Goal: Check status

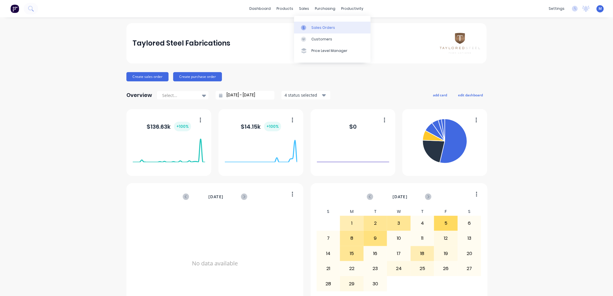
click at [308, 26] on div at bounding box center [305, 27] width 9 height 5
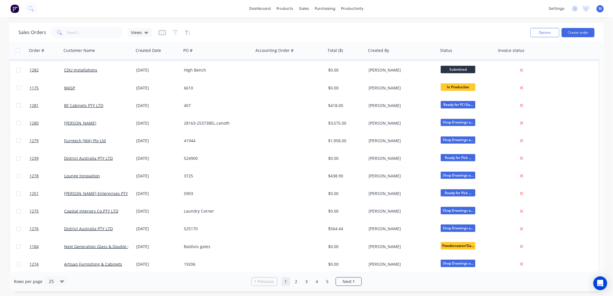
scroll to position [228, 0]
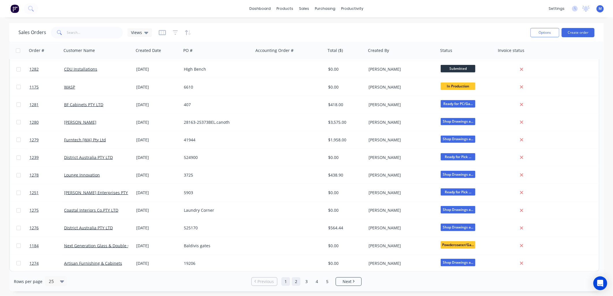
click at [296, 282] on link "2" at bounding box center [296, 281] width 9 height 9
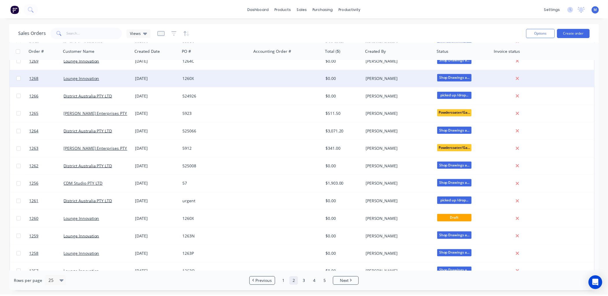
scroll to position [128, 0]
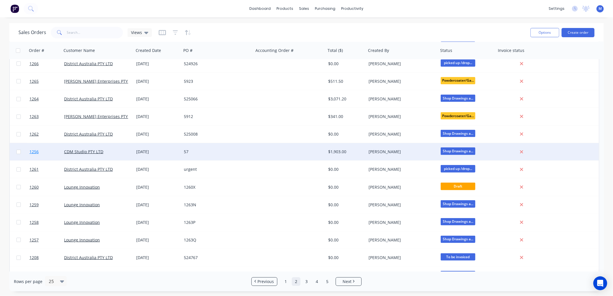
click at [36, 151] on span "1256" at bounding box center [33, 152] width 9 height 6
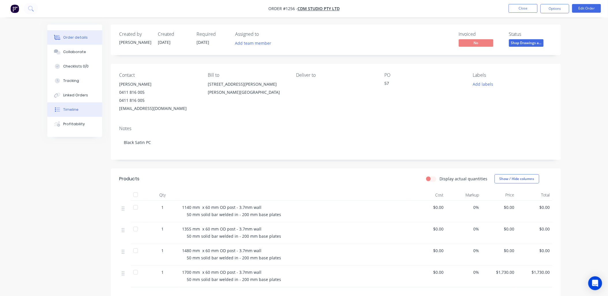
click at [65, 111] on div "Timeline" at bounding box center [70, 109] width 15 height 5
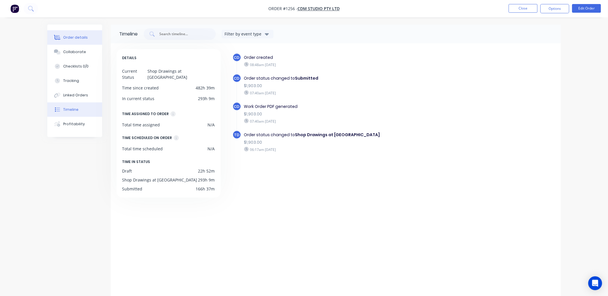
click at [74, 34] on button "Order details" at bounding box center [74, 37] width 55 height 14
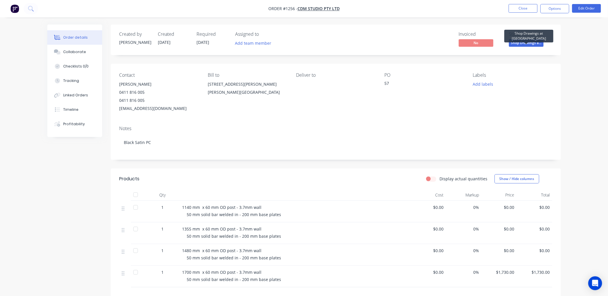
click at [528, 44] on span "Shop Drawings a..." at bounding box center [526, 42] width 35 height 7
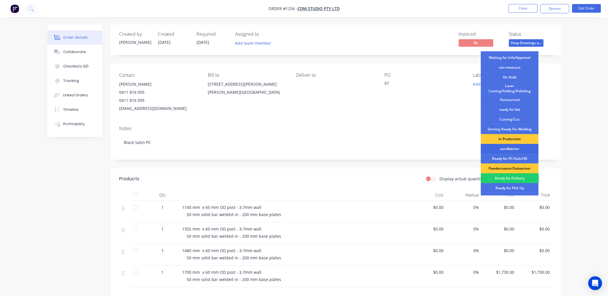
scroll to position [64, 0]
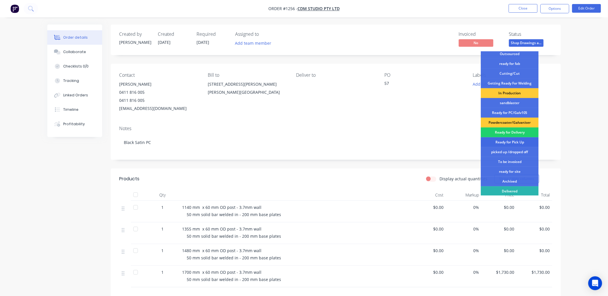
click at [515, 138] on div "Ready for Pick Up" at bounding box center [510, 142] width 58 height 10
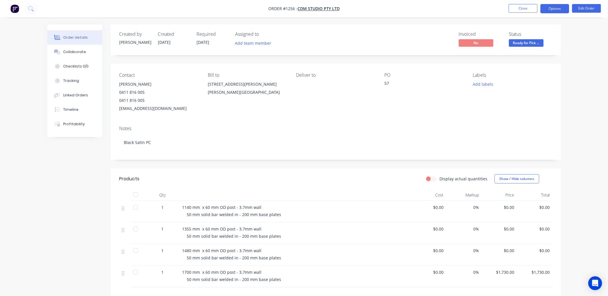
click at [554, 8] on button "Options" at bounding box center [555, 8] width 29 height 9
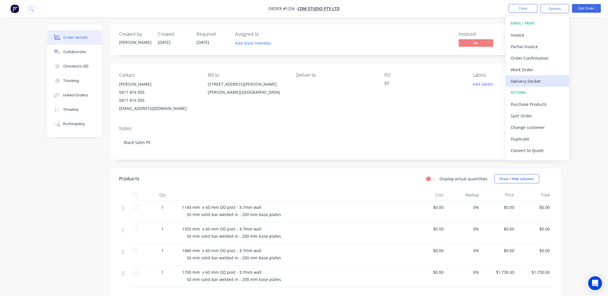
click at [538, 78] on div "Delivery Docket" at bounding box center [537, 81] width 53 height 8
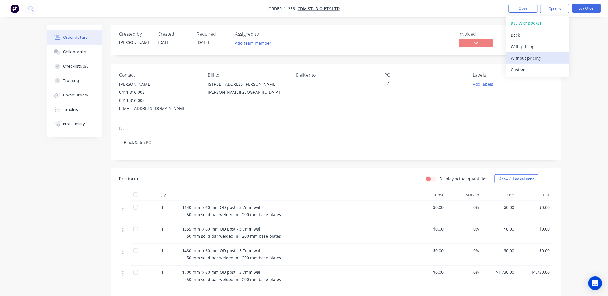
click at [524, 58] on div "Without pricing" at bounding box center [537, 58] width 53 height 8
